Goal: Transaction & Acquisition: Purchase product/service

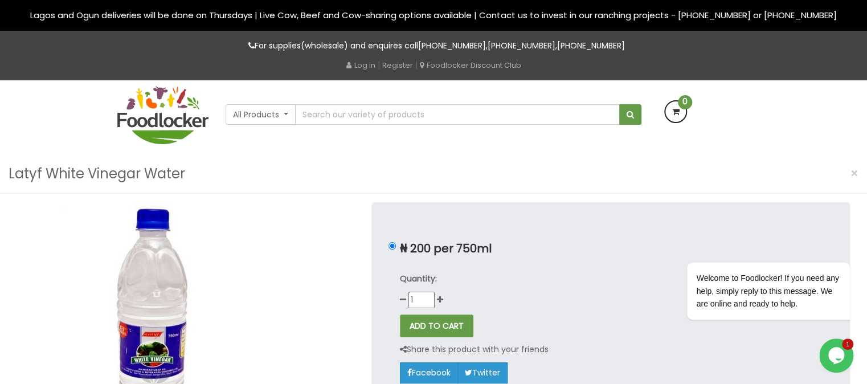
click at [164, 118] on img at bounding box center [162, 115] width 91 height 58
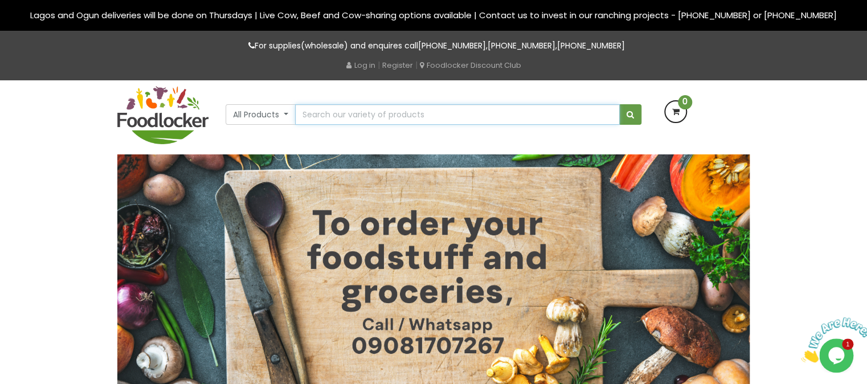
click at [345, 117] on input "text" at bounding box center [457, 114] width 325 height 21
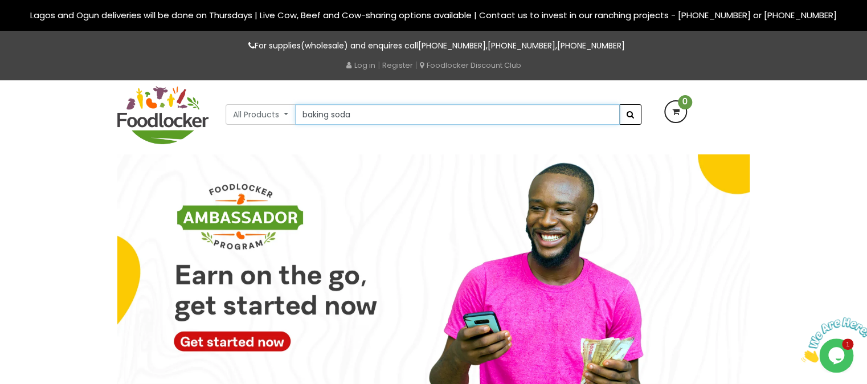
type input "baking soda"
click at [630, 119] on button "submit" at bounding box center [630, 114] width 22 height 21
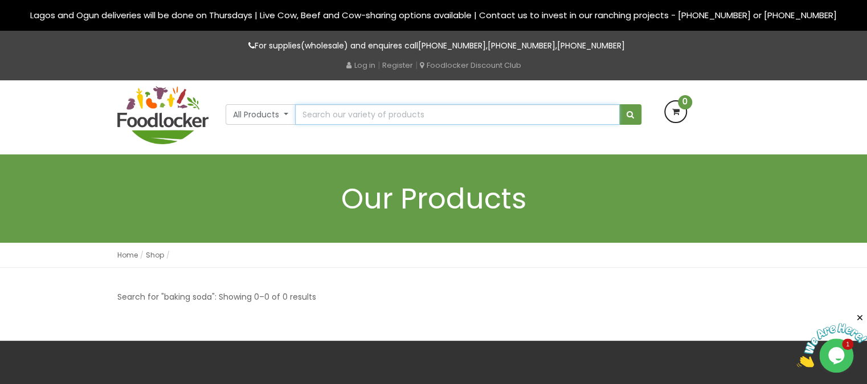
click at [351, 122] on input "text" at bounding box center [457, 114] width 325 height 21
type input "white vinegar"
click at [619, 104] on button "submit" at bounding box center [630, 114] width 22 height 21
